Goal: Use online tool/utility: Use online tool/utility

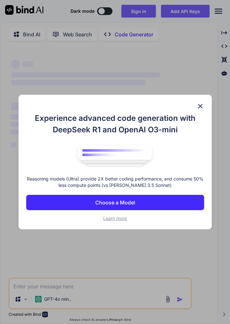
click at [202, 109] on img at bounding box center [200, 106] width 8 height 8
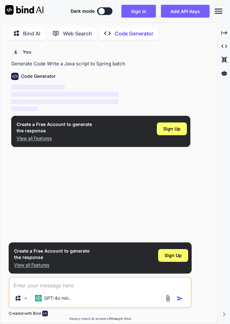
scroll to position [31, 0]
type textarea "x"
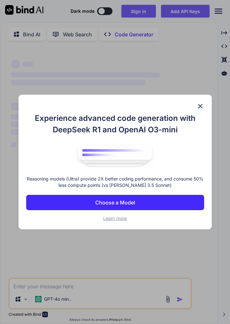
click at [199, 108] on img at bounding box center [200, 106] width 8 height 8
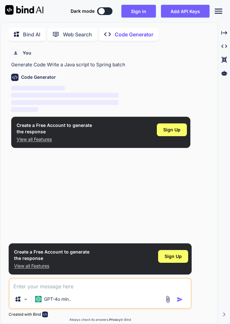
scroll to position [2, 0]
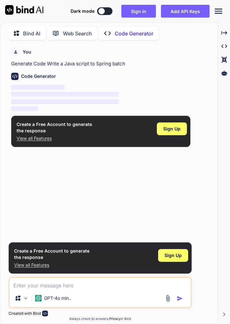
type textarea "x"
